Goal: Check status

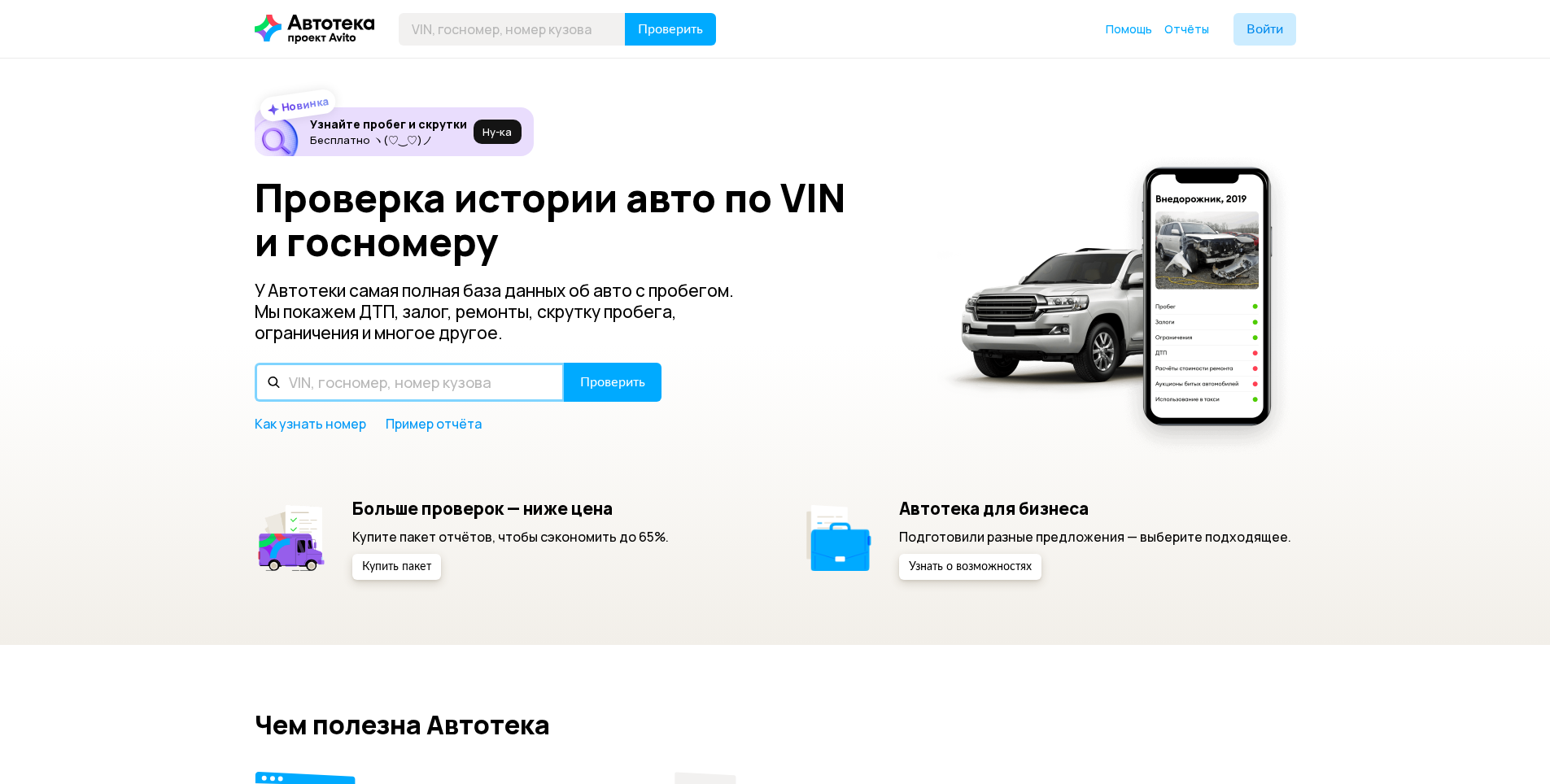
click at [367, 387] on input "text" at bounding box center [410, 383] width 310 height 39
type input "В665ВС193"
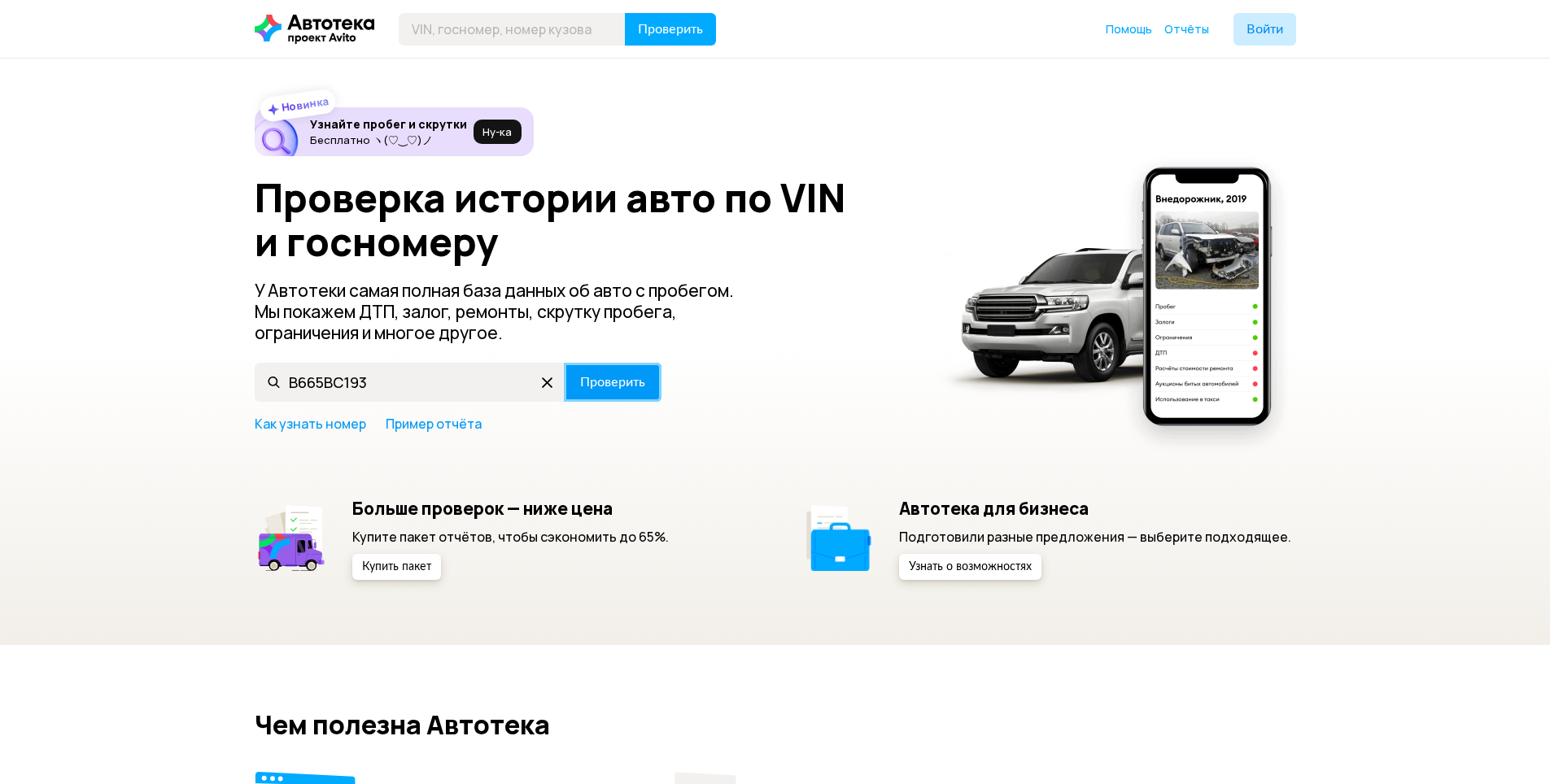
click at [633, 377] on span "Проверить" at bounding box center [612, 383] width 65 height 13
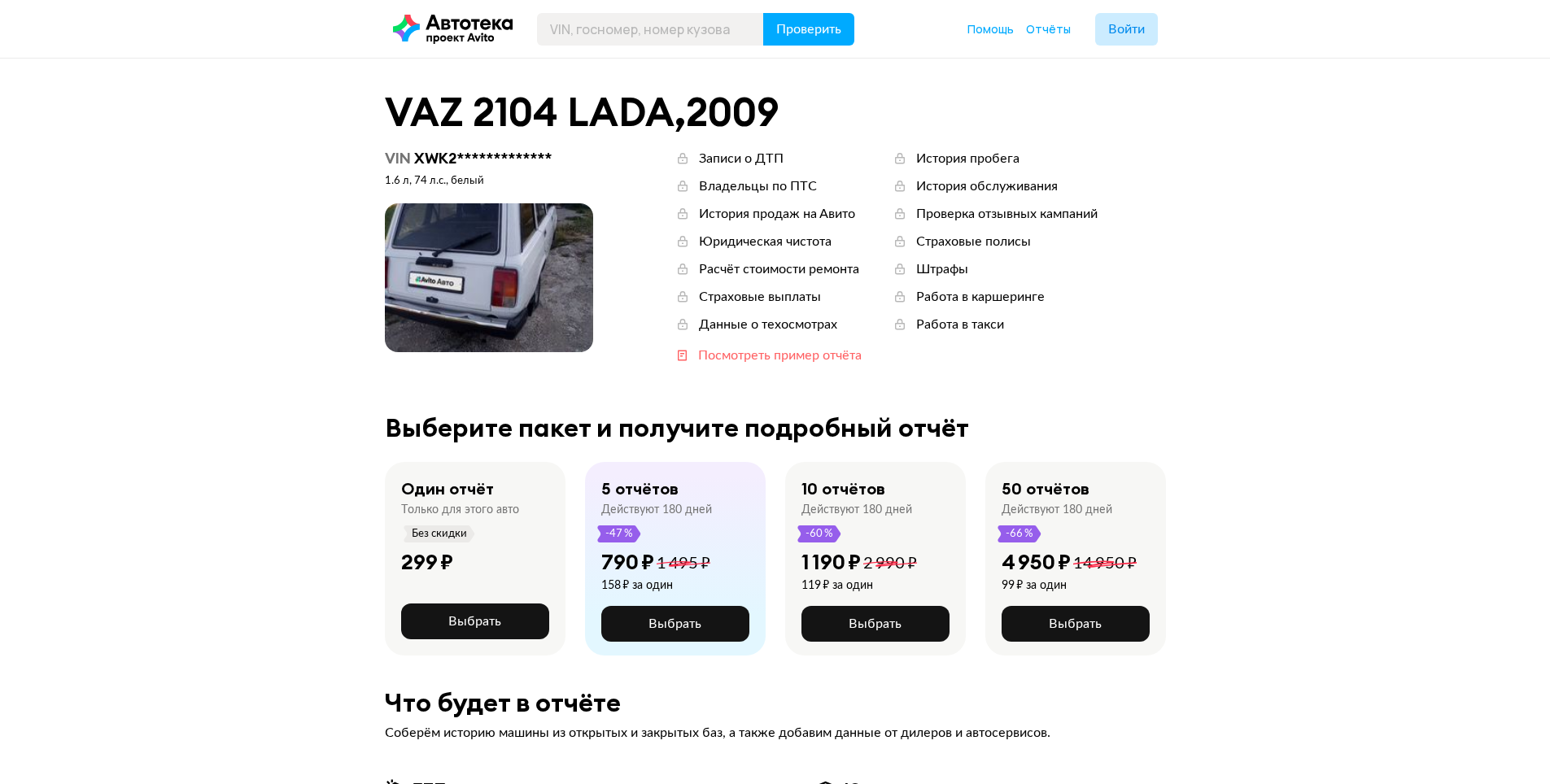
click at [716, 355] on div "Посмотреть пример отчёта" at bounding box center [780, 356] width 164 height 18
